Goal: Task Accomplishment & Management: Manage account settings

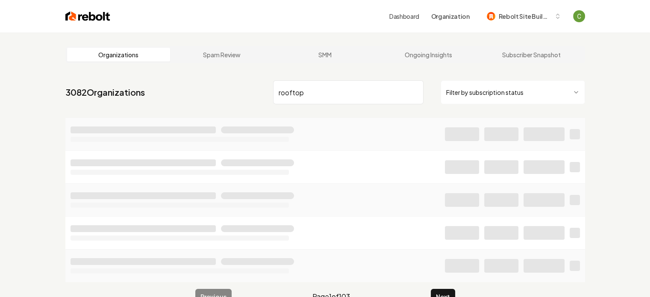
type input "rooftop"
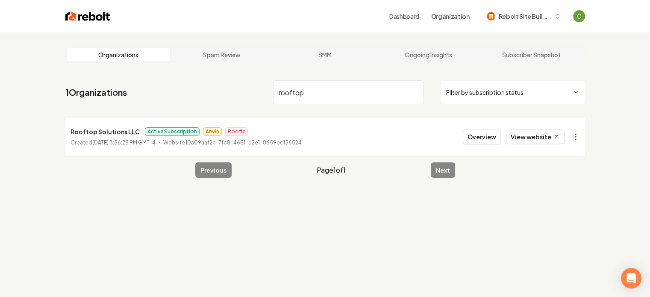
click at [605, 20] on header "Dashboard Organization Rebolt Site Builder" at bounding box center [325, 16] width 650 height 32
click at [494, 138] on button "Overview" at bounding box center [482, 136] width 38 height 15
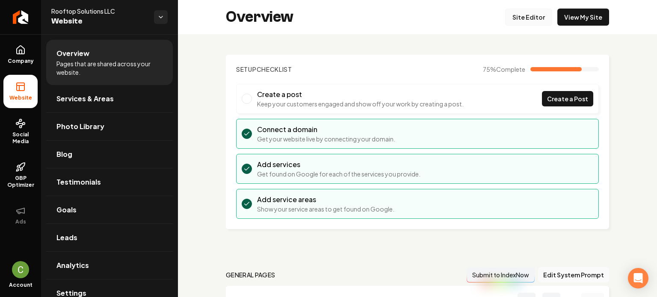
click at [517, 21] on link "Site Editor" at bounding box center [528, 17] width 47 height 17
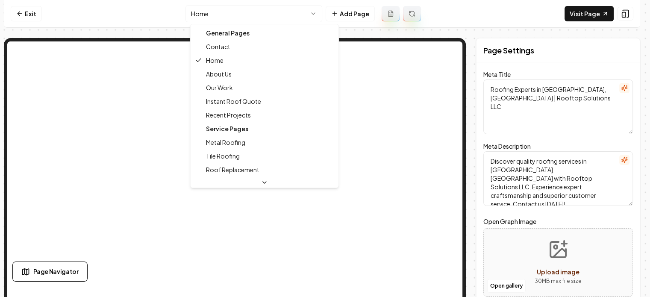
click at [262, 18] on html "Computer Required This feature is only available on a computer. Please switch t…" at bounding box center [325, 148] width 650 height 297
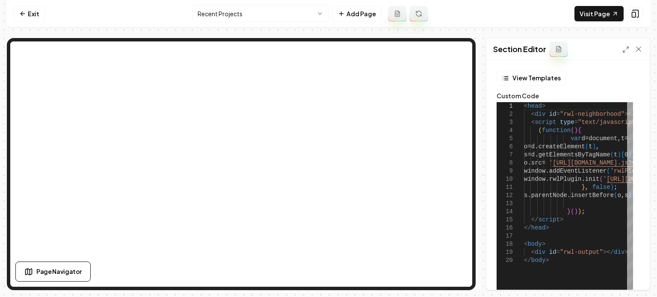
type textarea "**********"
click at [576, 9] on link "Visit Page" at bounding box center [598, 13] width 49 height 15
click at [22, 15] on icon at bounding box center [22, 13] width 7 height 7
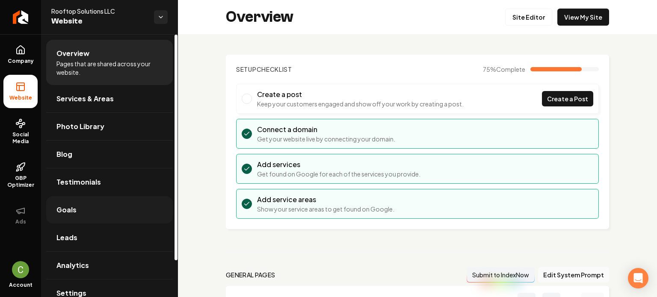
scroll to position [42, 0]
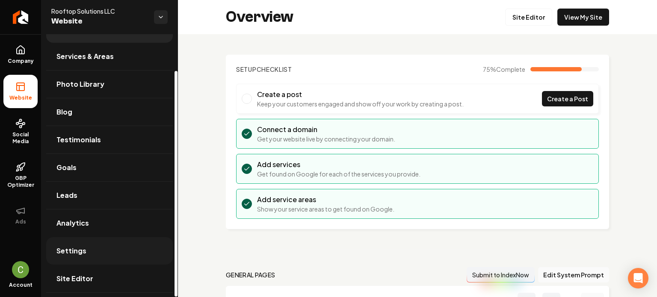
click at [91, 247] on link "Settings" at bounding box center [109, 250] width 127 height 27
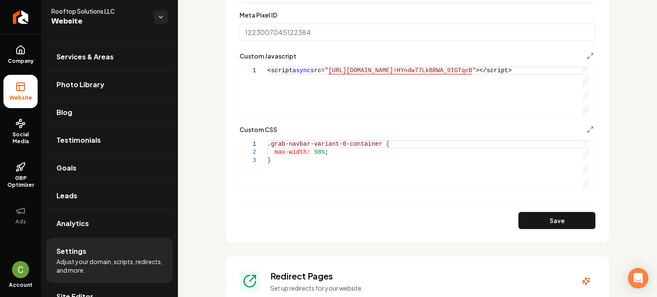
scroll to position [0, 3]
click at [287, 166] on div ".grab-navbar-variant-0-container { max-width: 98% ; }" at bounding box center [427, 165] width 321 height 50
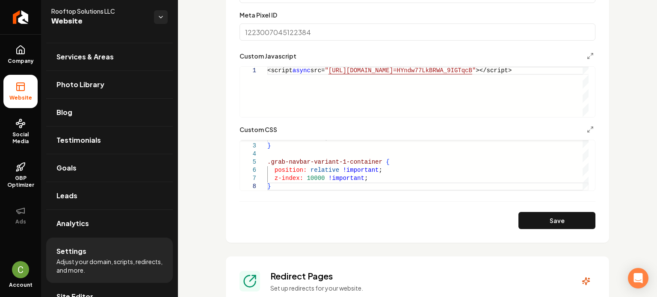
click at [529, 208] on form "**********" at bounding box center [417, 44] width 356 height 370
click at [530, 212] on div "Save" at bounding box center [417, 220] width 356 height 17
click at [538, 219] on button "Save" at bounding box center [556, 220] width 77 height 17
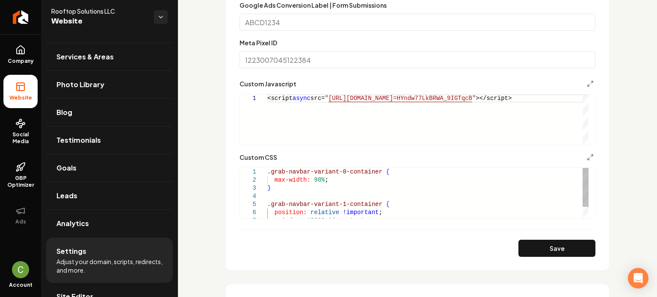
scroll to position [32, 3]
click at [339, 200] on div "max-width: 98% ; } .grab-navbar-variant-1-container { position: relative !impor…" at bounding box center [427, 200] width 321 height 65
type textarea "**********"
click at [523, 240] on button "Save" at bounding box center [556, 248] width 77 height 17
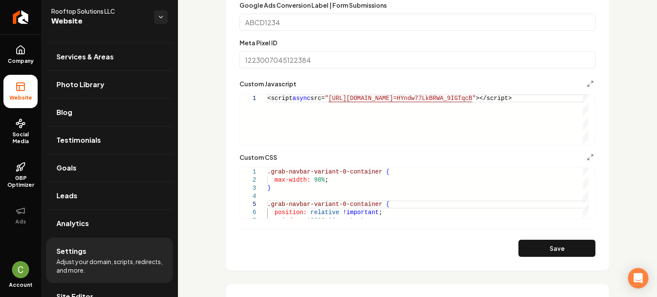
click at [324, 91] on div "**********" at bounding box center [417, 112] width 356 height 67
click at [280, 96] on div "<script async src= " [URL][DOMAIN_NAME] =HYndw77LkBRWA_9IGTqcB " ></script>" at bounding box center [444, 119] width 354 height 50
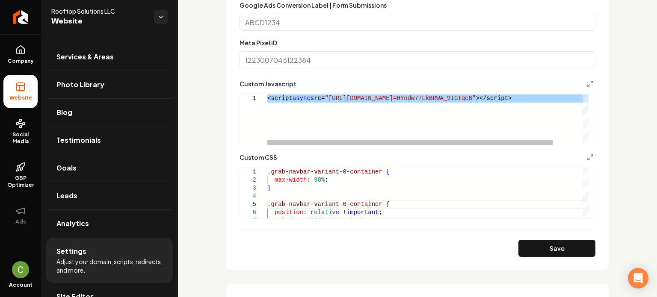
scroll to position [0, 0]
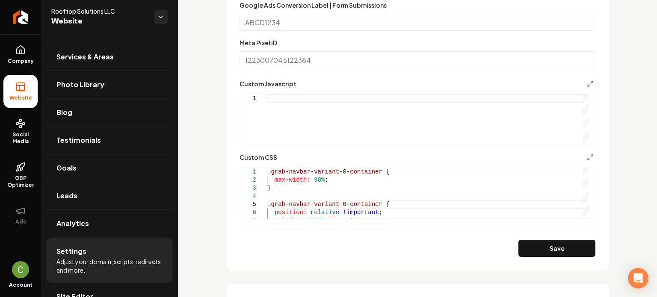
click at [648, 219] on div "Custom domain Connect and configure a custom domain. Domain Connected [DOMAIN_N…" at bounding box center [417, 275] width 479 height 1582
click at [554, 256] on button "Save" at bounding box center [556, 248] width 77 height 17
click at [313, 112] on div "Main content area" at bounding box center [427, 119] width 321 height 50
type textarea "**********"
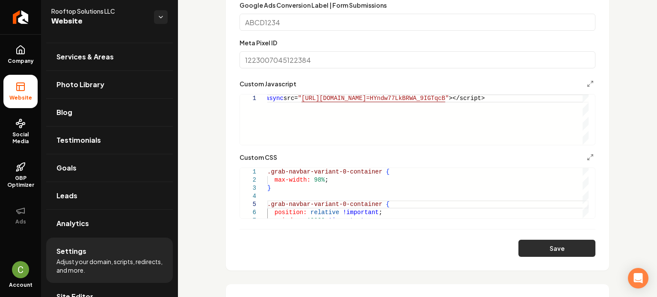
click at [518, 241] on button "Save" at bounding box center [556, 248] width 77 height 17
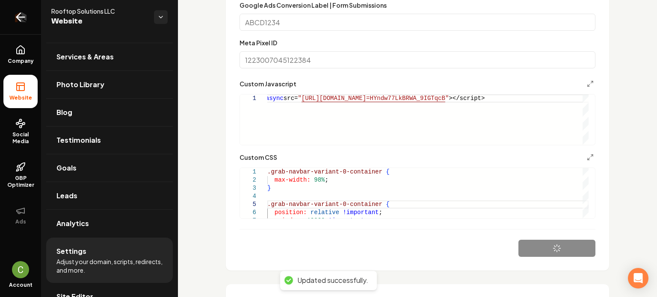
click at [3, 30] on link "Return to dashboard" at bounding box center [20, 17] width 41 height 34
